Goal: Navigation & Orientation: Find specific page/section

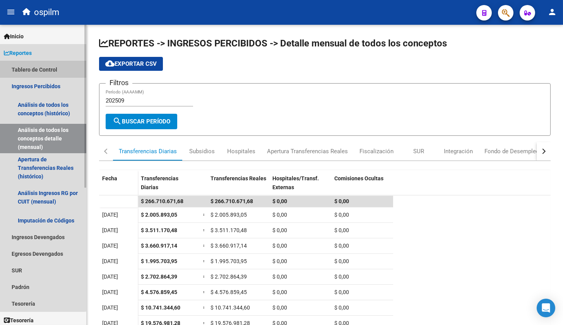
click at [42, 70] on link "Tablero de Control" at bounding box center [43, 69] width 86 height 17
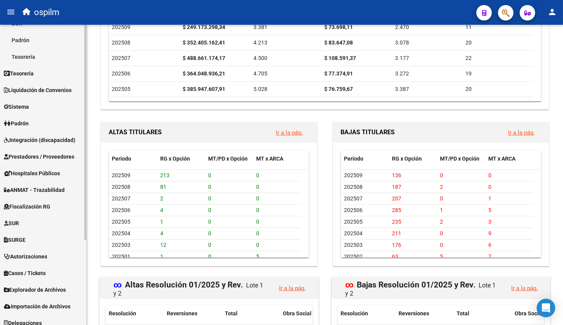
scroll to position [118, 0]
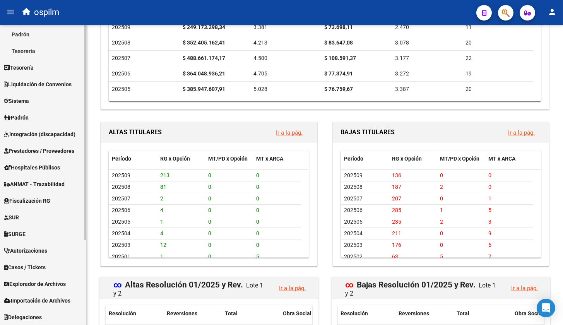
click at [44, 286] on span "Explorador de Archivos" at bounding box center [35, 284] width 62 height 9
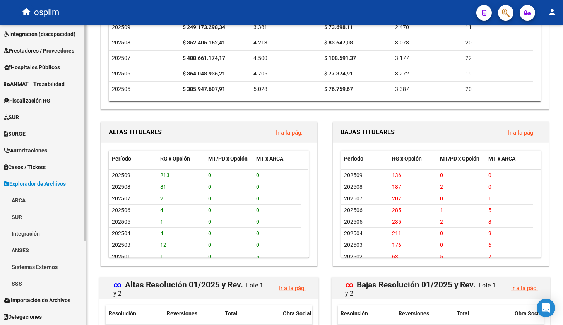
scroll to position [102, 0]
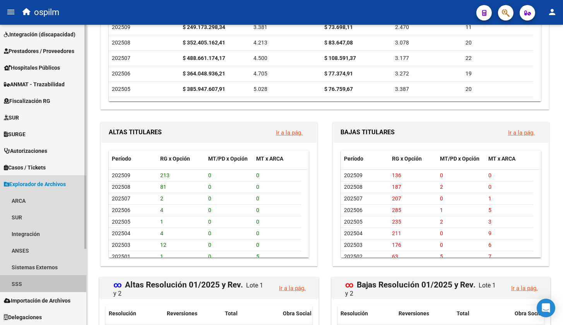
click at [34, 276] on link "SSS" at bounding box center [43, 284] width 86 height 17
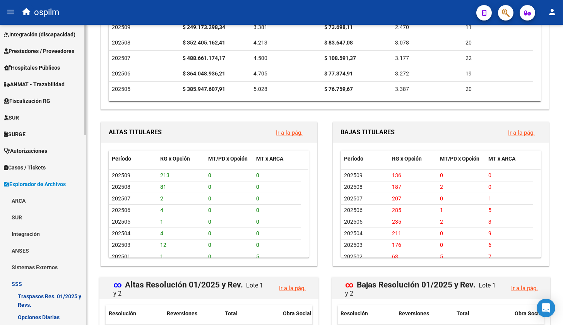
scroll to position [199, 0]
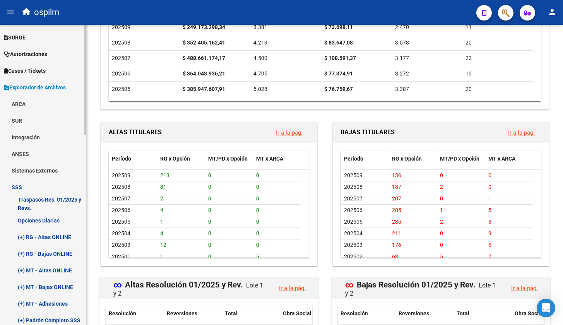
click at [34, 216] on link "Opciones Diarias" at bounding box center [43, 220] width 86 height 17
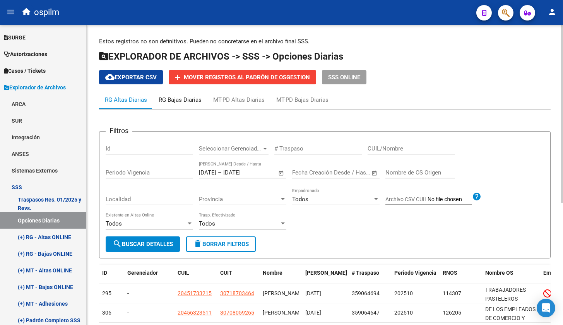
click at [192, 104] on div "RG Bajas Diarias" at bounding box center [180, 100] width 43 height 9
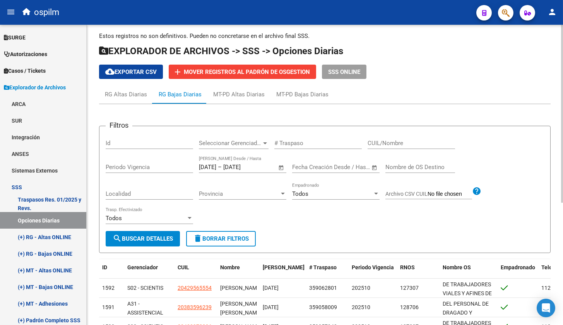
scroll to position [206, 0]
